Goal: Information Seeking & Learning: Learn about a topic

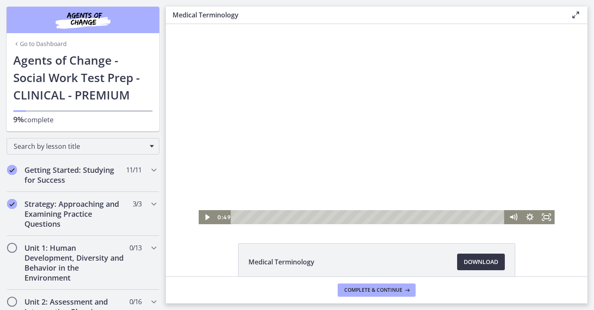
click at [479, 262] on span "Download Opens in a new window" at bounding box center [481, 262] width 34 height 10
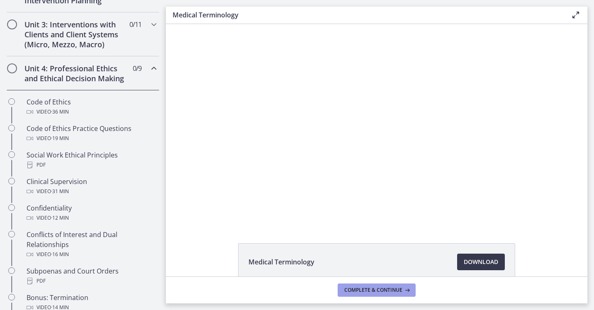
click at [393, 290] on span "Complete & continue" at bounding box center [373, 290] width 58 height 7
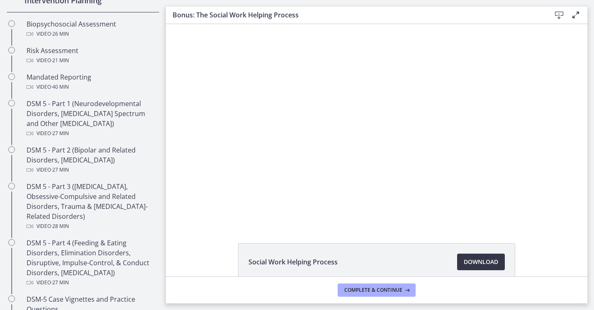
click at [470, 262] on span "Download Opens in a new window" at bounding box center [481, 262] width 34 height 10
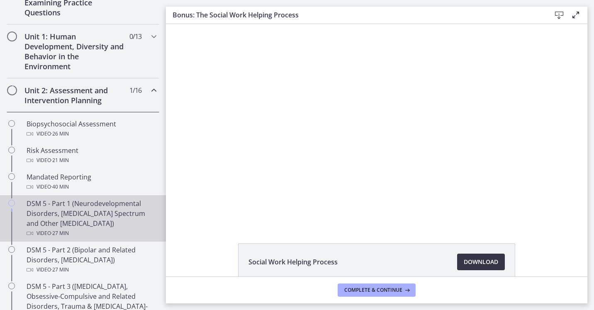
scroll to position [187, 0]
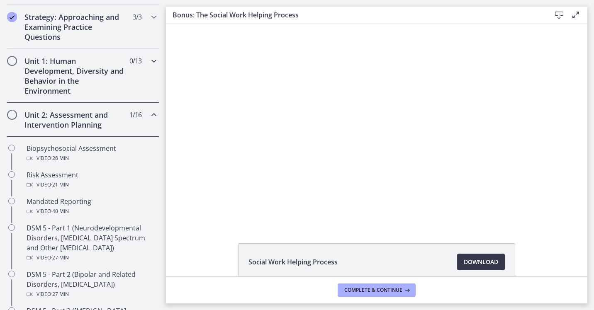
click at [149, 59] on icon "Chapters" at bounding box center [154, 61] width 10 height 10
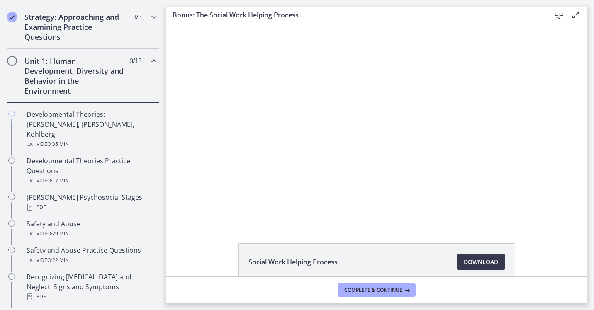
click at [149, 58] on icon "Chapters" at bounding box center [154, 61] width 10 height 10
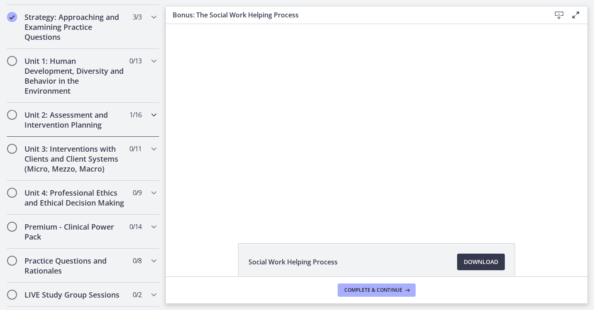
click at [149, 116] on icon "Chapters" at bounding box center [154, 115] width 10 height 10
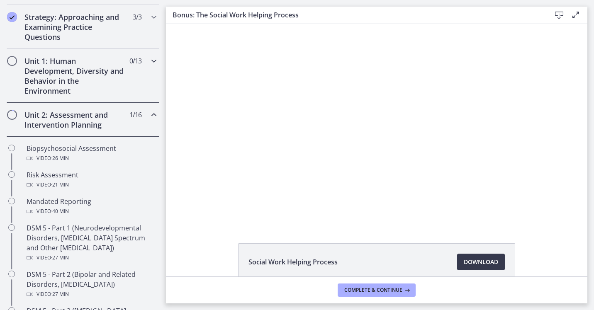
click at [149, 60] on icon "Chapters" at bounding box center [154, 61] width 10 height 10
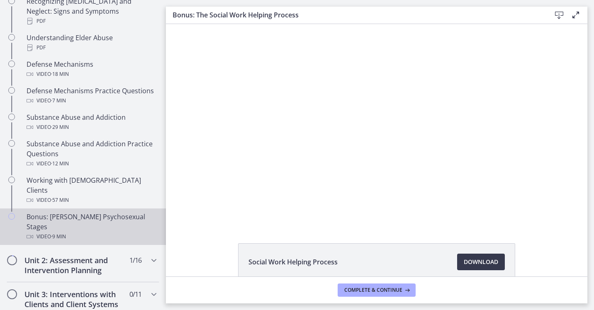
scroll to position [477, 0]
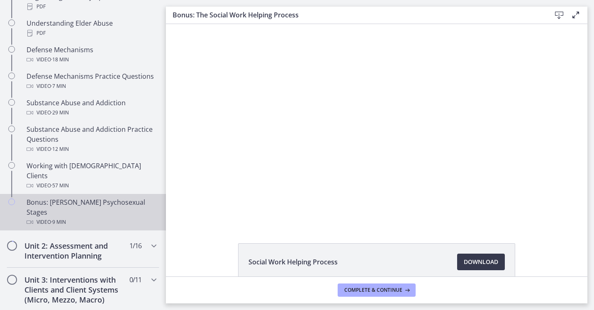
click at [104, 217] on div "Video · 9 min" at bounding box center [91, 222] width 129 height 10
click at [105, 241] on h2 "Unit 2: Assessment and Intervention Planning" at bounding box center [74, 251] width 101 height 20
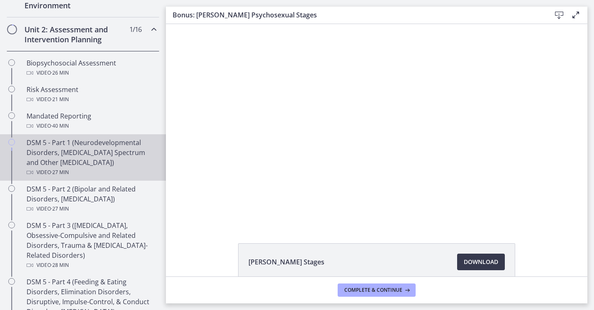
scroll to position [270, 0]
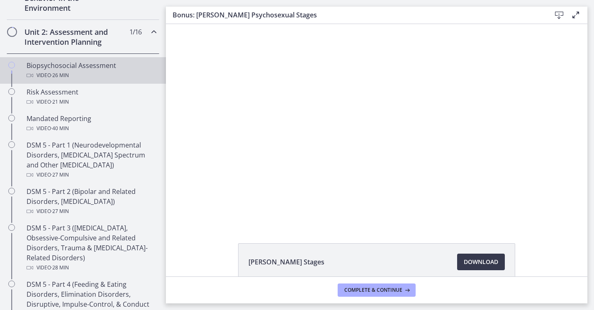
click at [88, 72] on div "Video · 26 min" at bounding box center [91, 76] width 129 height 10
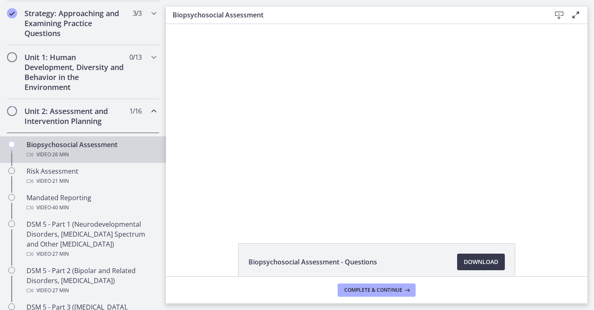
scroll to position [187, 0]
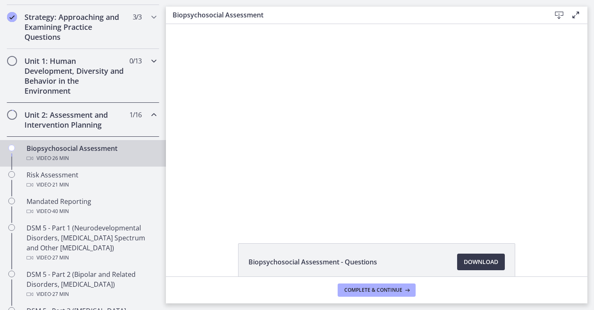
click at [149, 58] on icon "Chapters" at bounding box center [154, 61] width 10 height 10
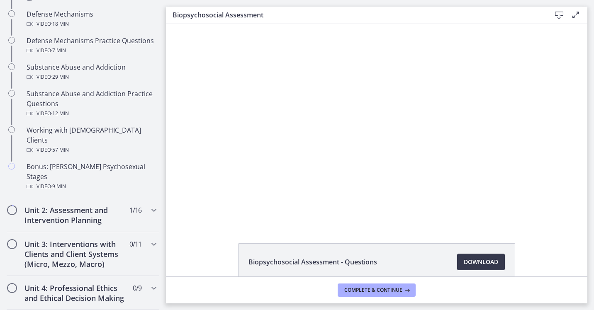
scroll to position [519, 0]
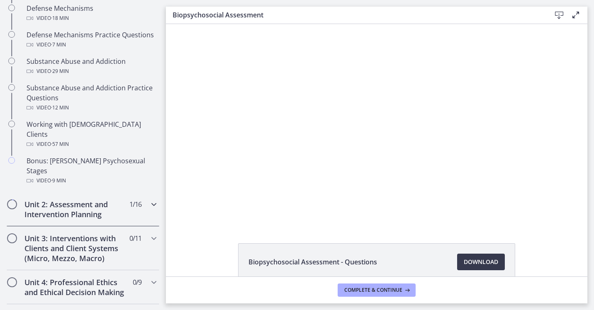
click at [149, 200] on icon "Chapters" at bounding box center [154, 205] width 10 height 10
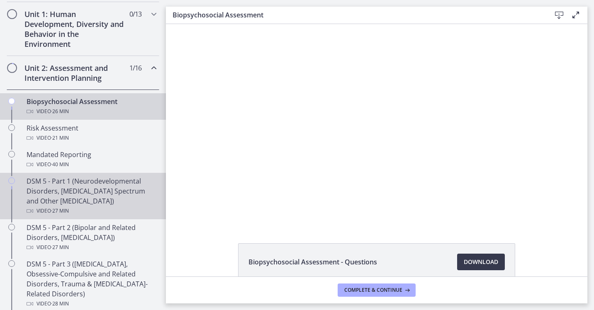
scroll to position [187, 0]
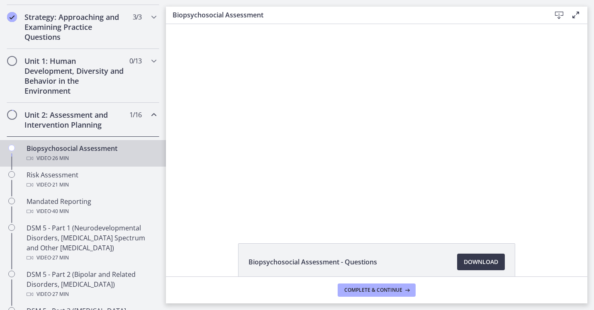
click at [149, 119] on icon "Chapters" at bounding box center [154, 115] width 10 height 10
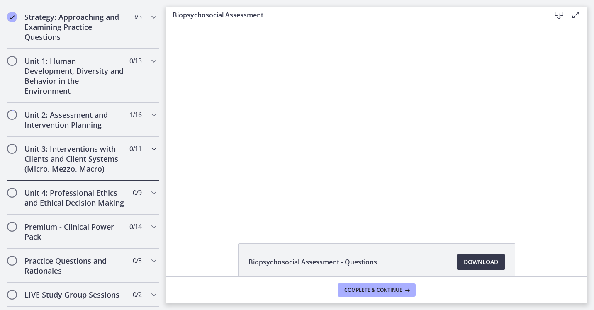
click at [149, 145] on icon "Chapters" at bounding box center [154, 149] width 10 height 10
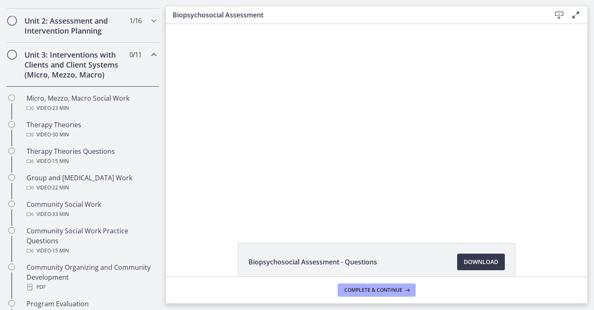
scroll to position [270, 0]
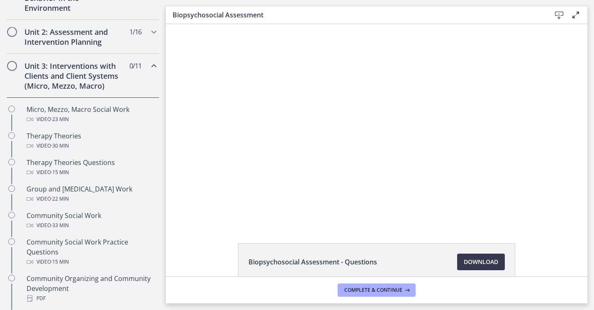
click at [149, 62] on icon "Chapters" at bounding box center [154, 66] width 10 height 10
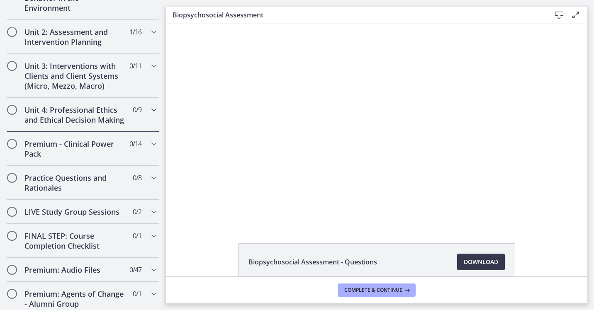
click at [149, 109] on icon "Chapters" at bounding box center [154, 110] width 10 height 10
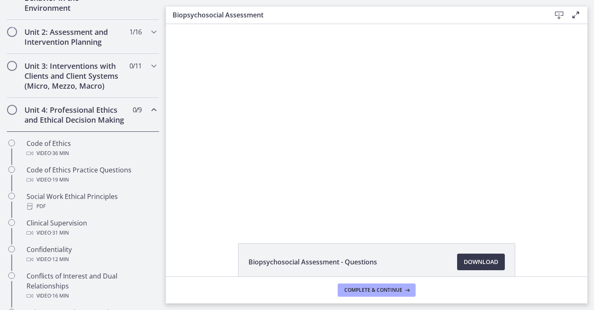
click at [149, 110] on icon "Chapters" at bounding box center [154, 110] width 10 height 10
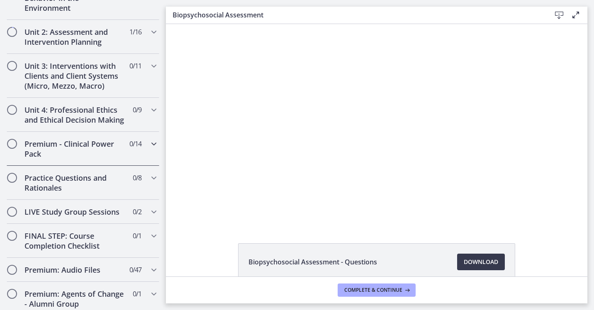
click at [149, 149] on icon "Chapters" at bounding box center [154, 144] width 10 height 10
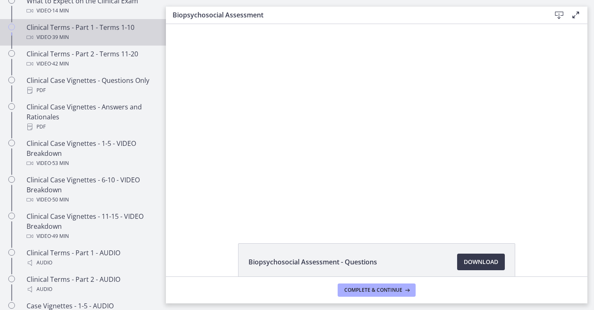
scroll to position [394, 0]
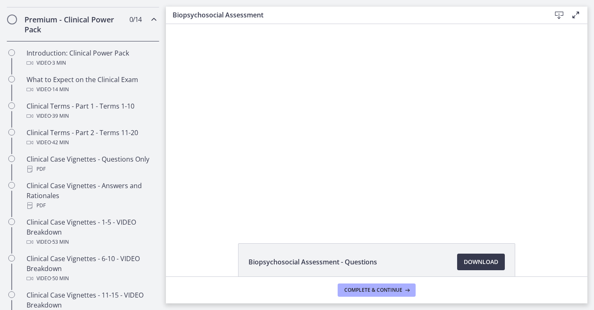
click at [149, 24] on icon "Chapters" at bounding box center [154, 20] width 10 height 10
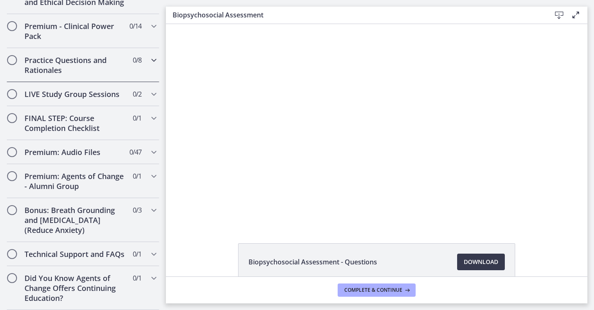
click at [149, 64] on icon "Chapters" at bounding box center [154, 60] width 10 height 10
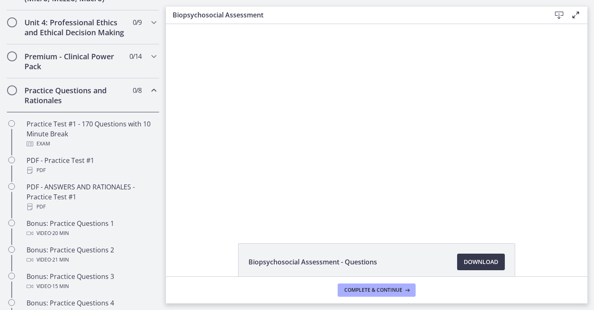
scroll to position [353, 0]
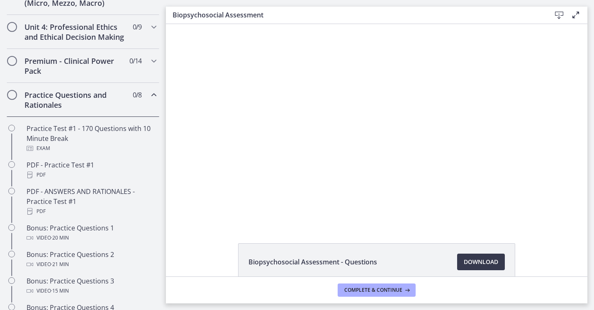
click at [149, 100] on icon "Chapters" at bounding box center [154, 95] width 10 height 10
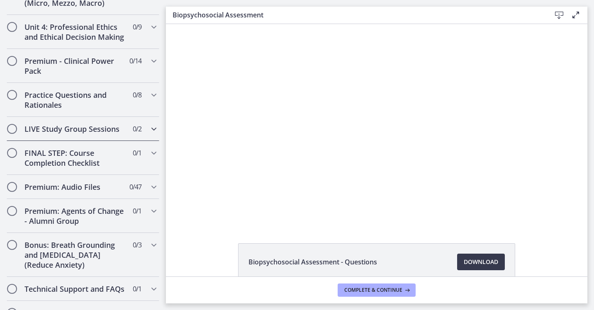
click at [149, 134] on icon "Chapters" at bounding box center [154, 129] width 10 height 10
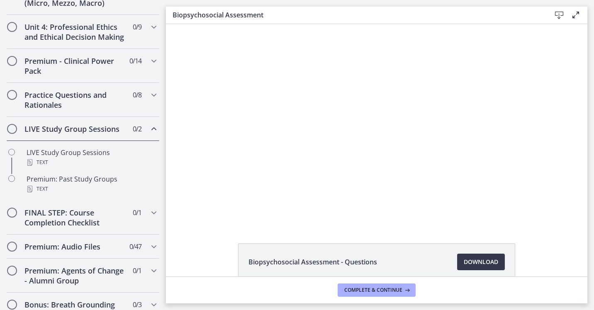
click at [149, 134] on icon "Chapters" at bounding box center [154, 129] width 10 height 10
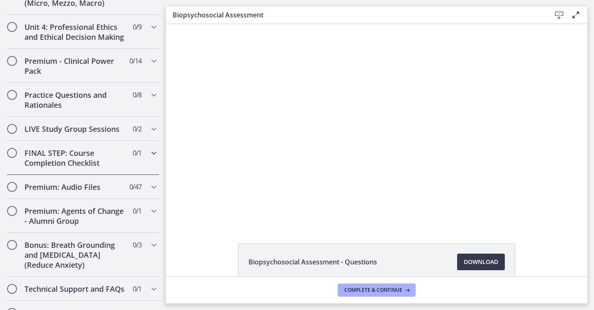
click at [149, 158] on icon "Chapters" at bounding box center [154, 153] width 10 height 10
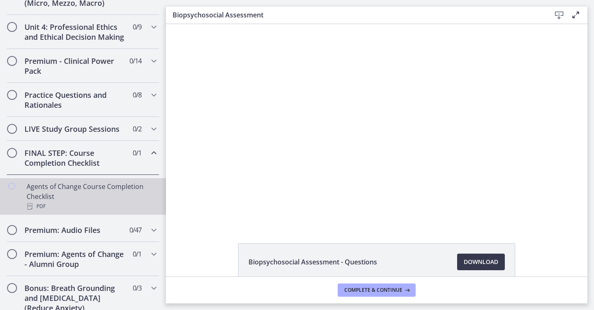
click at [42, 212] on div "PDF" at bounding box center [91, 207] width 129 height 10
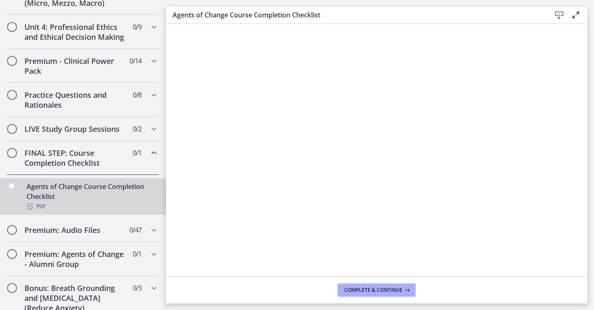
click at [559, 15] on icon at bounding box center [559, 15] width 10 height 10
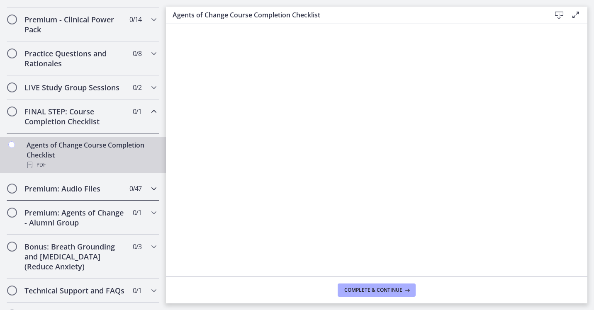
click at [142, 201] on div "Premium: Audio Files 0 / 47 Completed" at bounding box center [83, 189] width 153 height 24
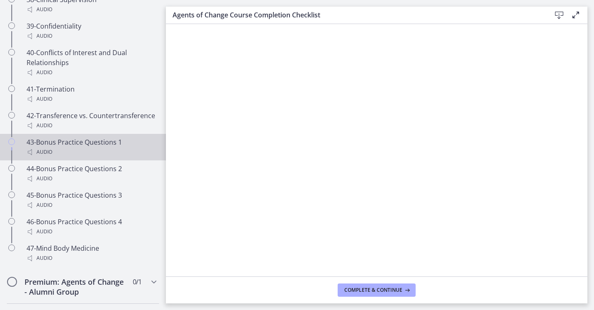
scroll to position [1618, 0]
